Goal: Task Accomplishment & Management: Manage account settings

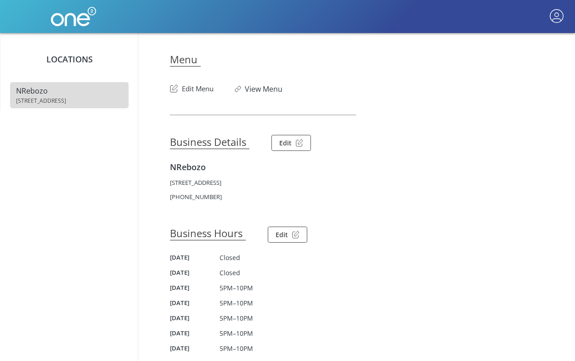
click at [196, 94] on article "Menu Edit Menu View Menu Business Details Edit NRebozo 7403 Madison St., Forest…" at bounding box center [356, 278] width 373 height 490
click at [199, 88] on button "Edit Menu" at bounding box center [192, 86] width 44 height 15
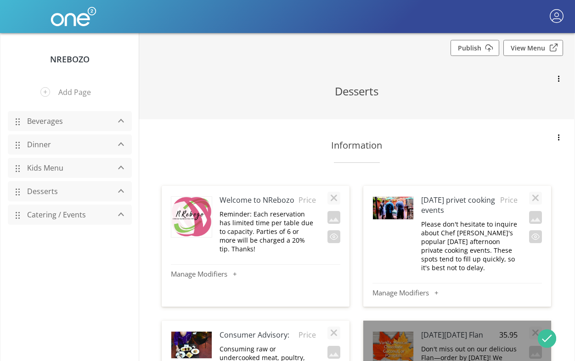
click at [43, 145] on link "Dinner" at bounding box center [66, 144] width 87 height 17
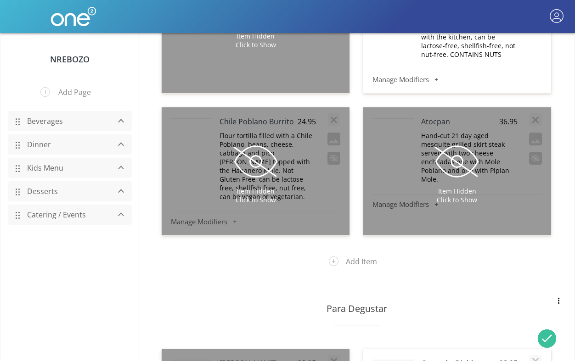
scroll to position [8108, 0]
type input "38.95"
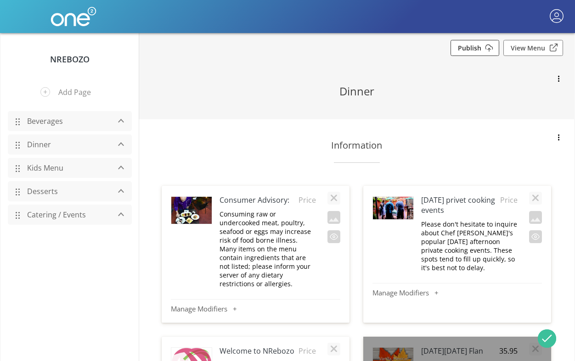
scroll to position [0, 0]
click at [486, 49] on link "Publish" at bounding box center [474, 48] width 49 height 16
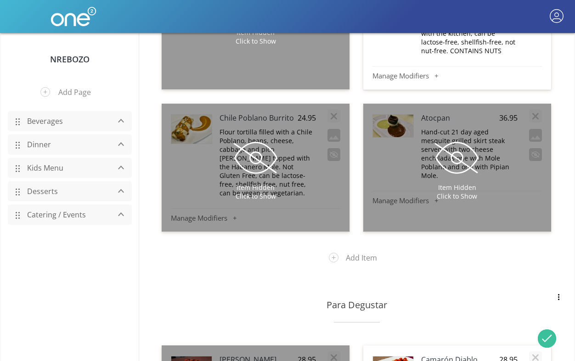
scroll to position [8112, 0]
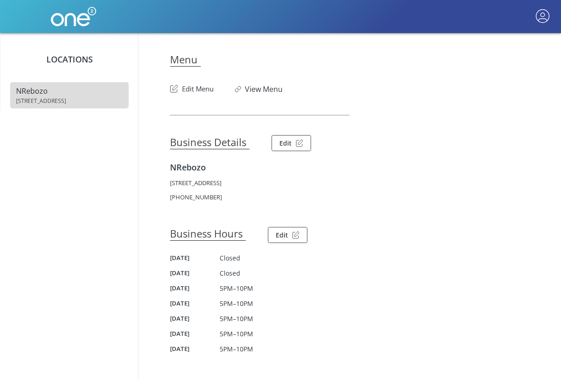
click at [200, 87] on button "Edit Menu" at bounding box center [192, 86] width 44 height 15
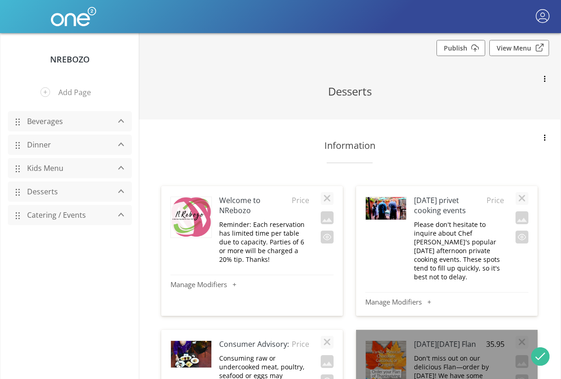
click at [40, 145] on link "Dinner" at bounding box center [66, 144] width 87 height 17
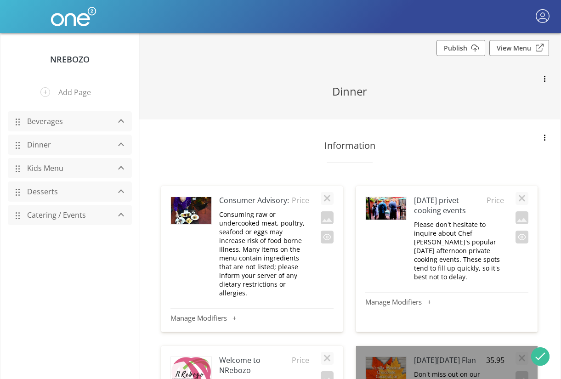
click at [41, 144] on link "Dinner" at bounding box center [66, 144] width 87 height 17
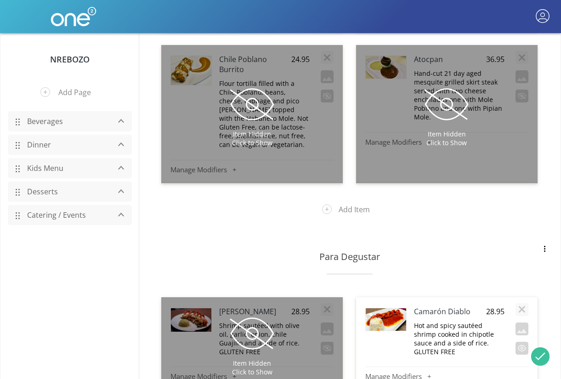
scroll to position [8411, 0]
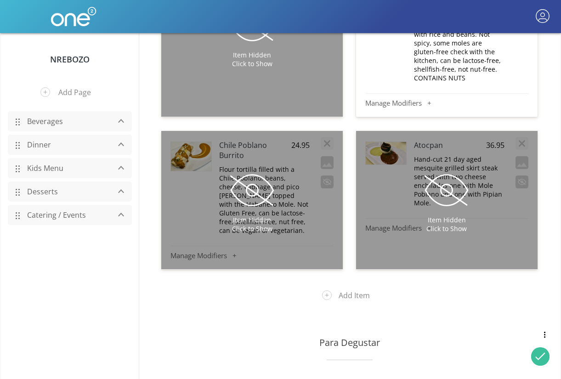
scroll to position [8364, 0]
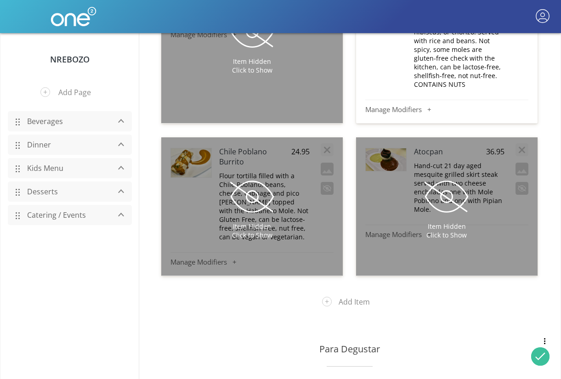
type input "35.95"
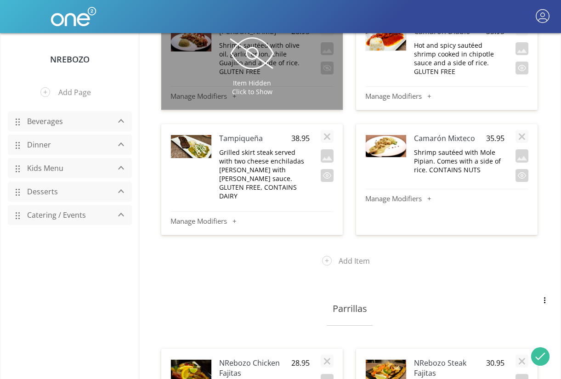
scroll to position [8735, 0]
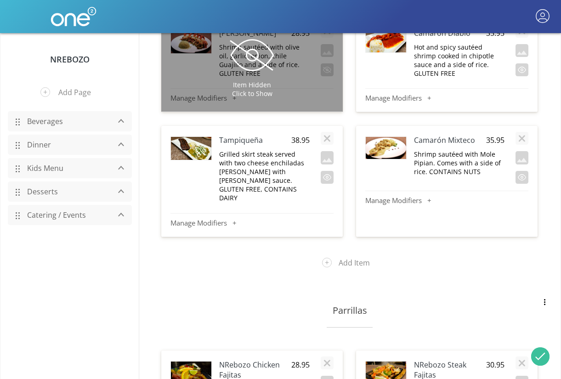
type input "35.95"
click at [493, 360] on span "30.95" at bounding box center [495, 365] width 18 height 10
type input "36.95"
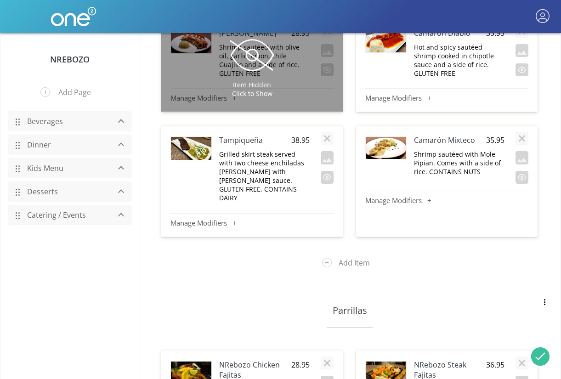
type input "34.95"
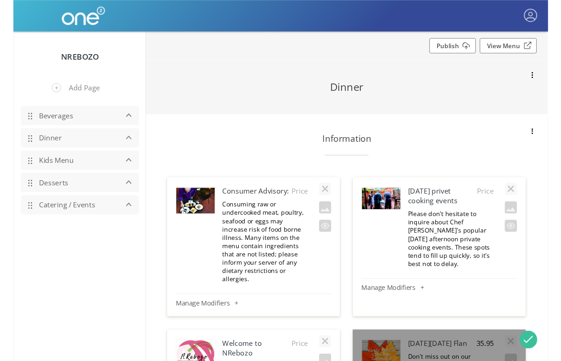
scroll to position [0, 0]
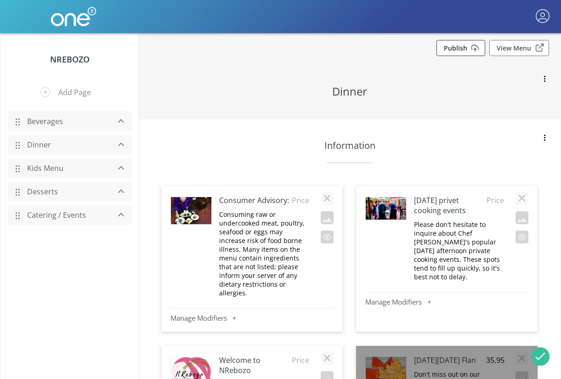
click at [458, 46] on link "Publish" at bounding box center [460, 48] width 49 height 16
click at [473, 45] on link "Publish" at bounding box center [460, 48] width 49 height 16
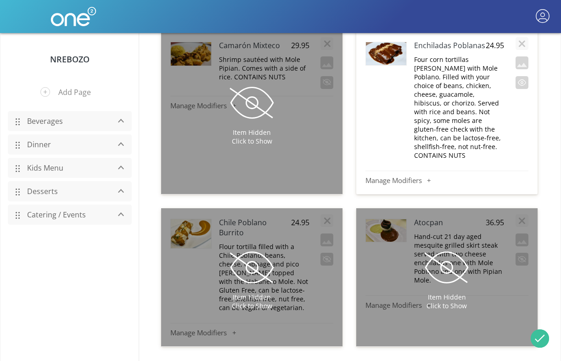
scroll to position [8307, 0]
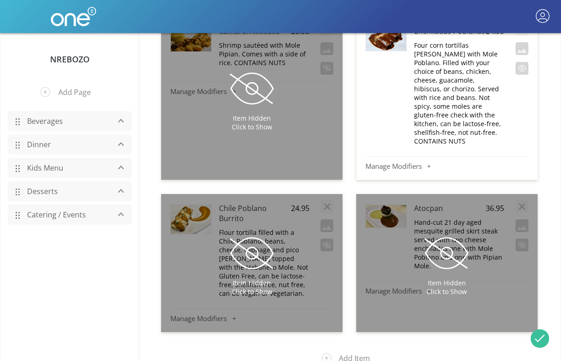
type input "35.95"
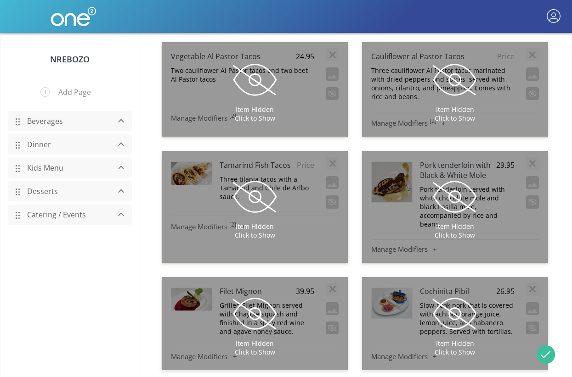
scroll to position [0, 0]
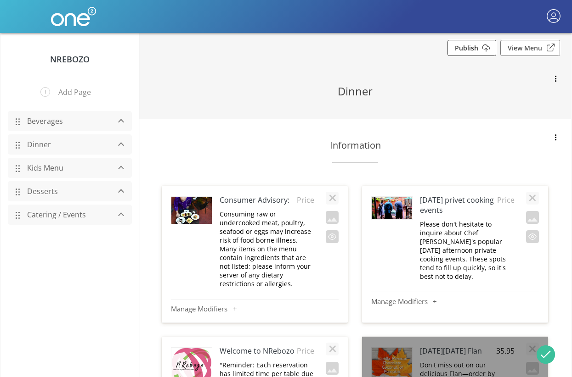
click at [471, 47] on link "Publish" at bounding box center [471, 48] width 49 height 16
